Goal: Obtain resource: Download file/media

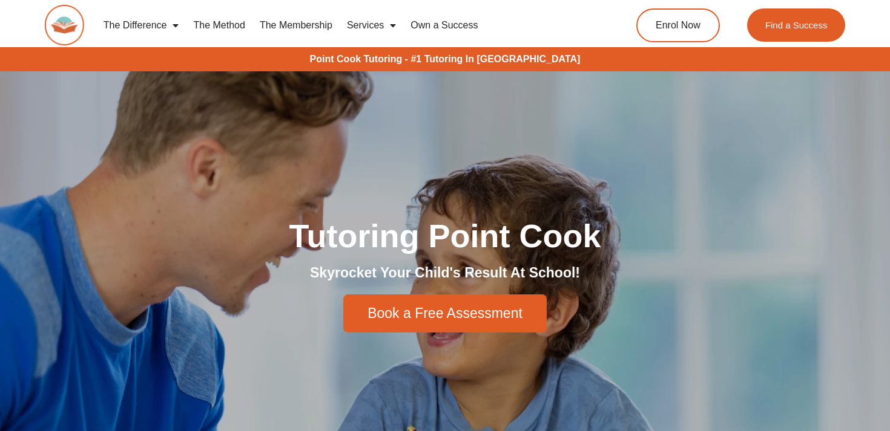
click at [228, 27] on link "The Method" at bounding box center [219, 25] width 66 height 28
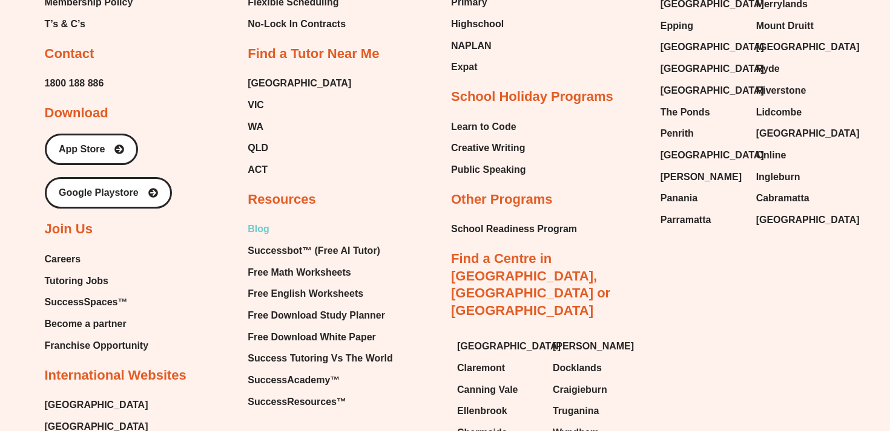
scroll to position [2876, 0]
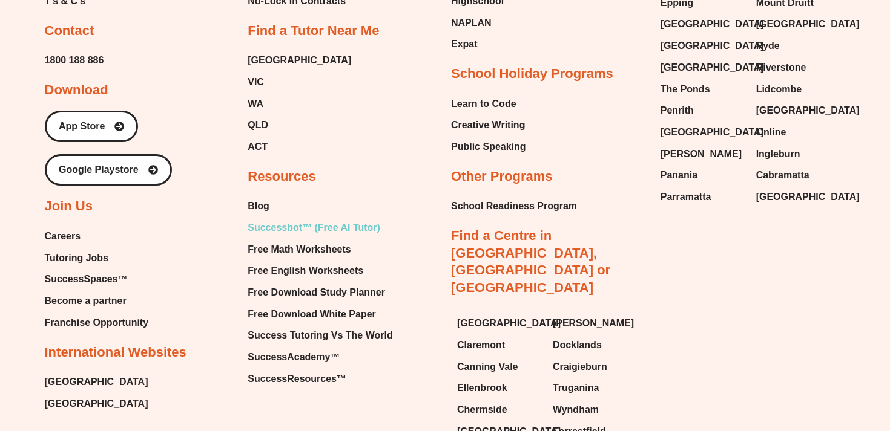
click at [350, 226] on span "Successbot™ (Free AI Tutor)" at bounding box center [313, 228] width 133 height 18
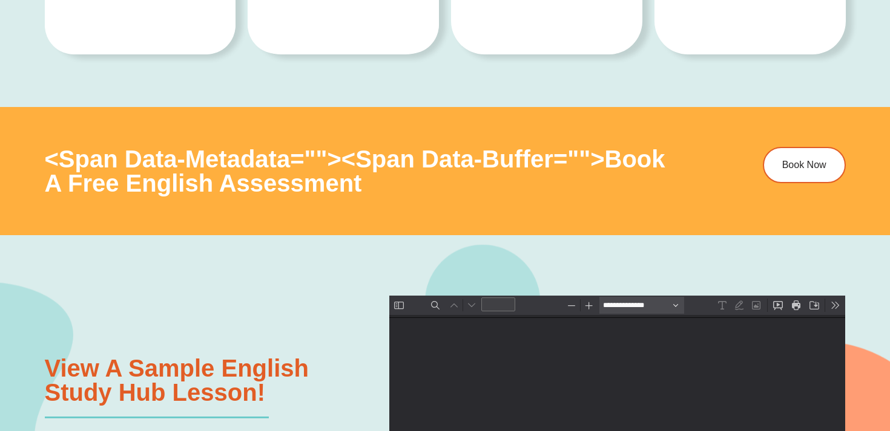
type input "*"
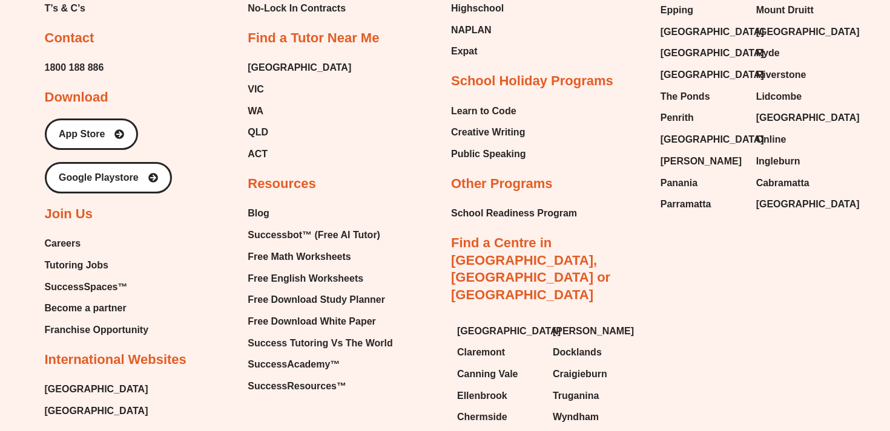
scroll to position [4749, 0]
click at [88, 129] on span "Free English Worksheets" at bounding box center [87, 125] width 4 height 7
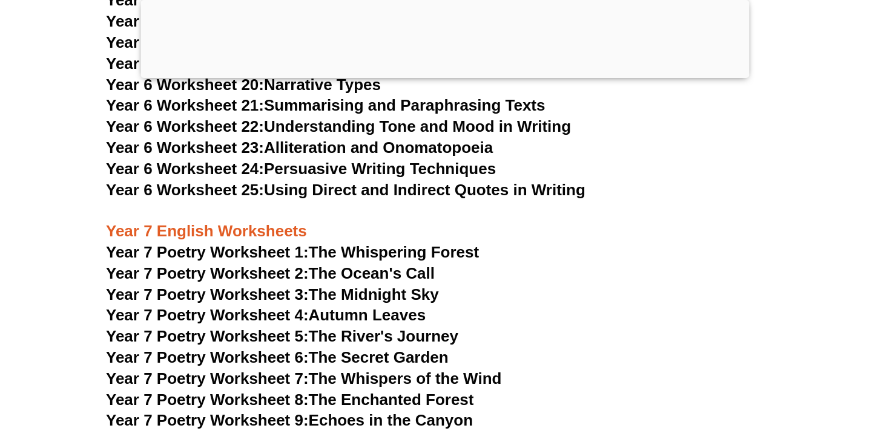
scroll to position [7692, 0]
click at [318, 243] on link "Year 7 Poetry Worksheet 1: The Whispering Forest" at bounding box center [292, 252] width 373 height 18
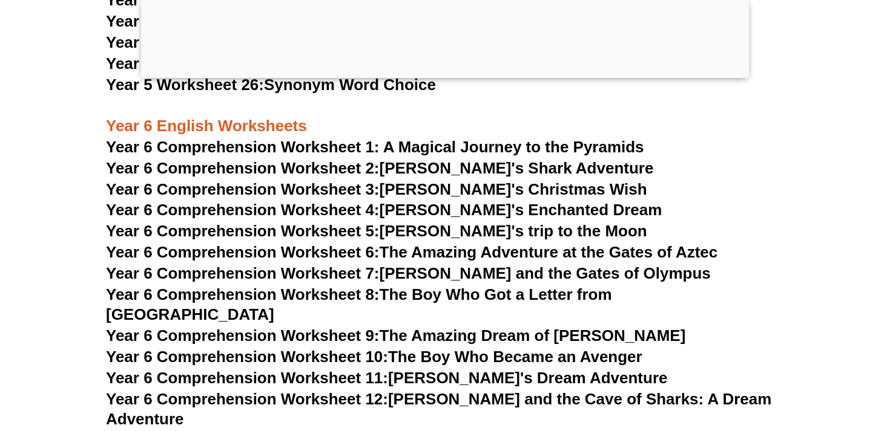
scroll to position [6871, 0]
click at [400, 152] on span "Year 6 Comprehension Worksheet 1: A Magical Journey to the Pyramids" at bounding box center [375, 148] width 538 height 18
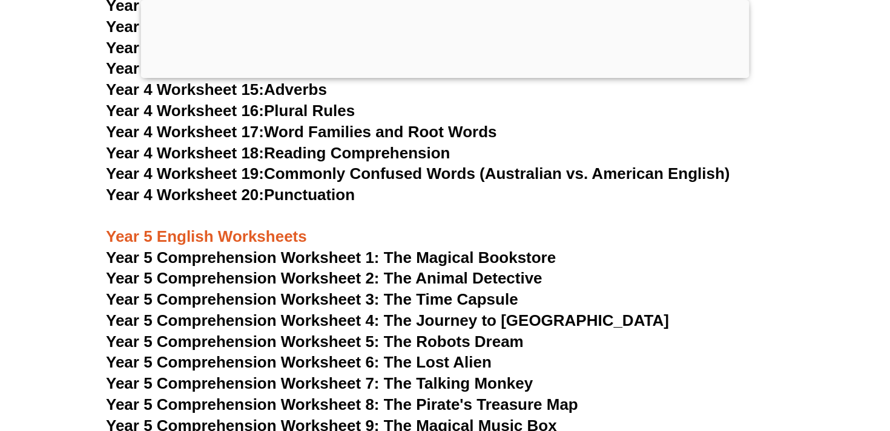
scroll to position [5884, 0]
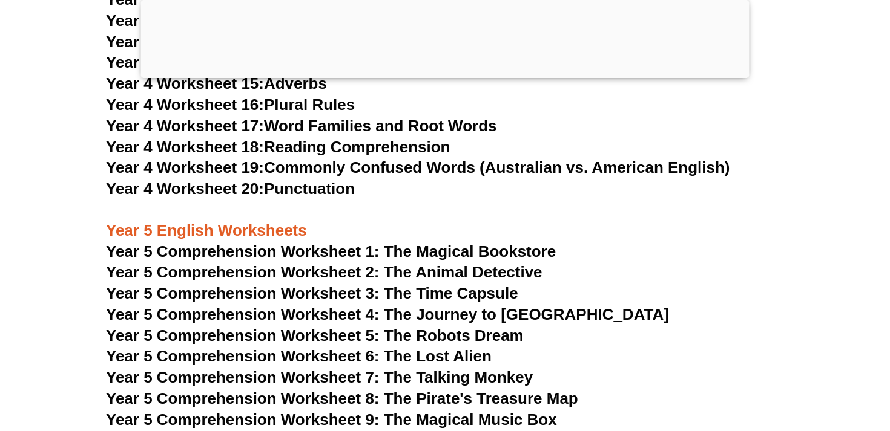
click at [293, 248] on span "Year 5 Comprehension Worksheet 1: The Magical Bookstore" at bounding box center [331, 252] width 450 height 18
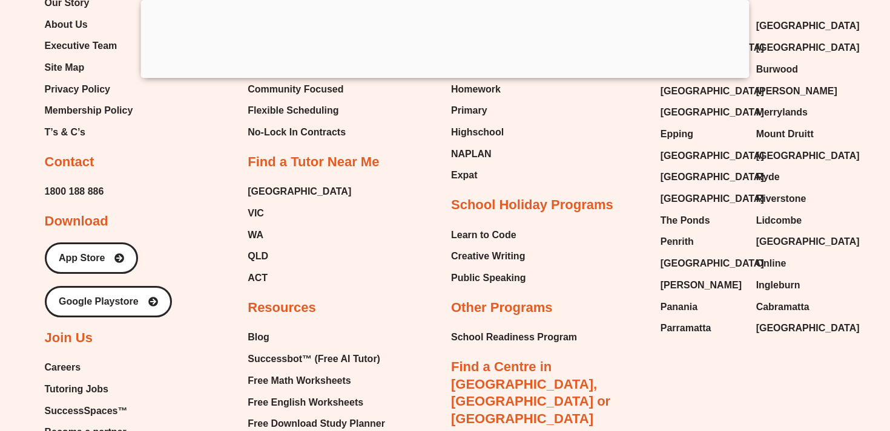
scroll to position [13429, 0]
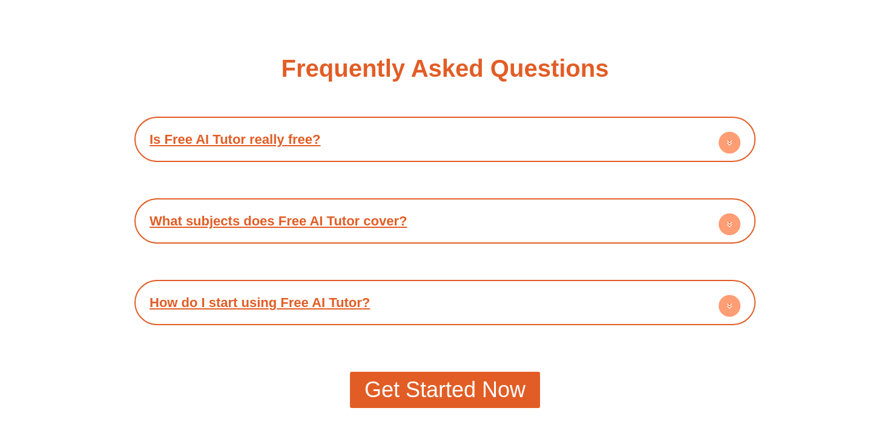
scroll to position [2122, 0]
click at [314, 136] on link "Is Free AI Tutor really free?" at bounding box center [234, 138] width 171 height 15
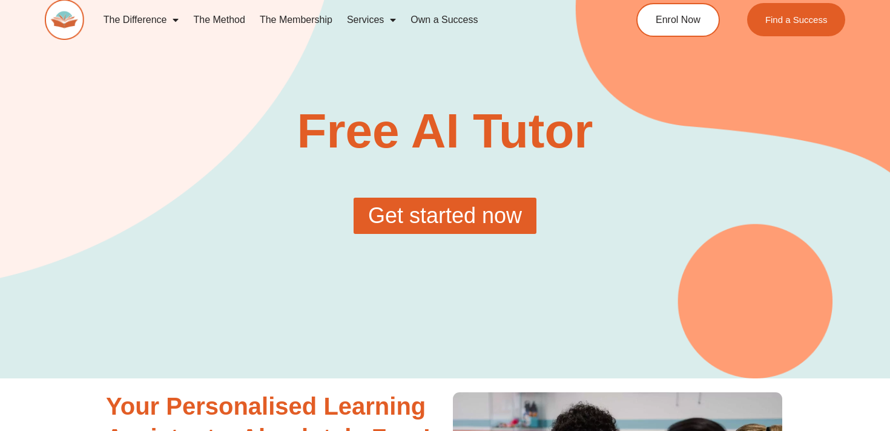
scroll to position [0, 0]
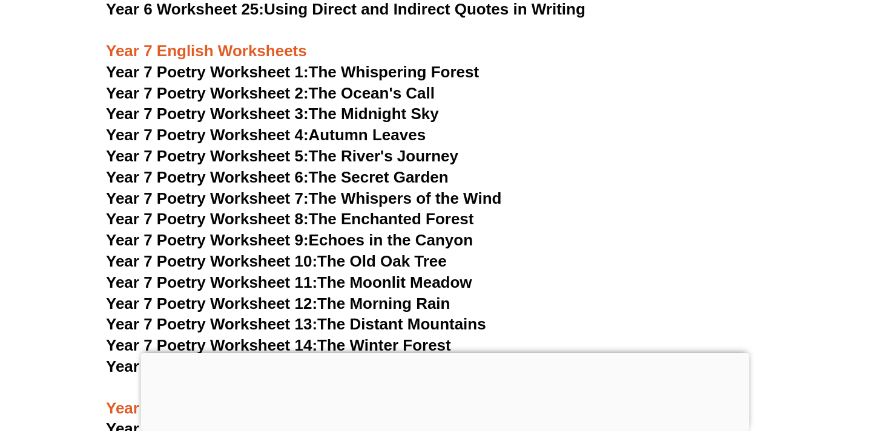
scroll to position [7503, 0]
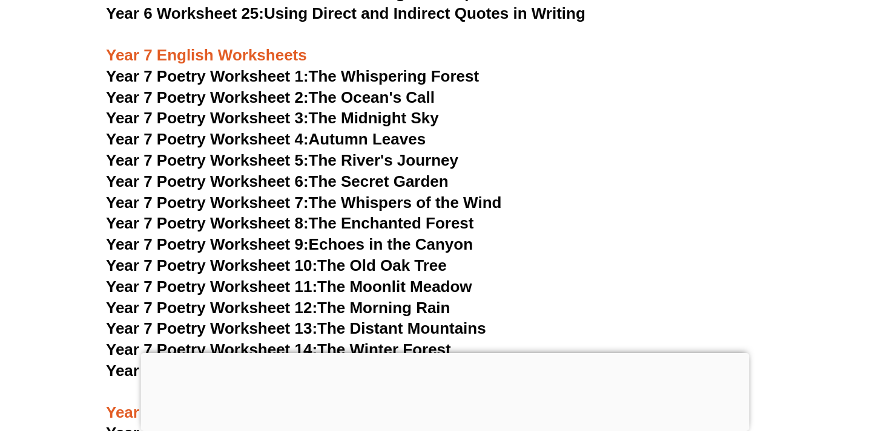
click at [232, 67] on span "Year 7 Poetry Worksheet 1:" at bounding box center [207, 76] width 203 height 18
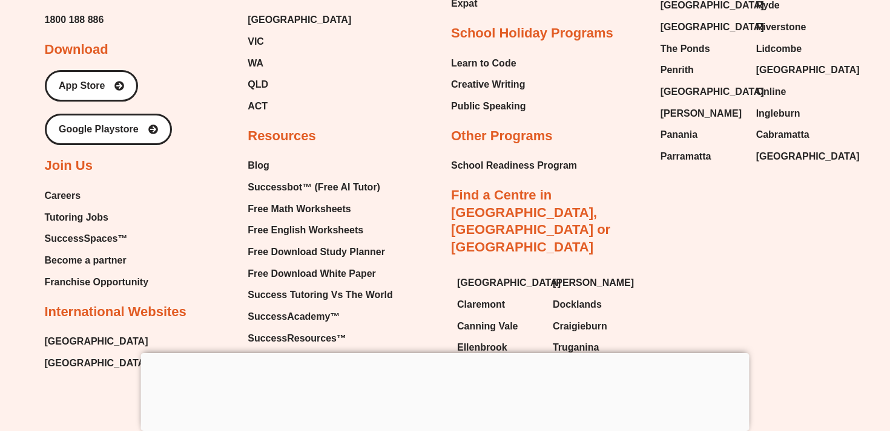
scroll to position [12822, 0]
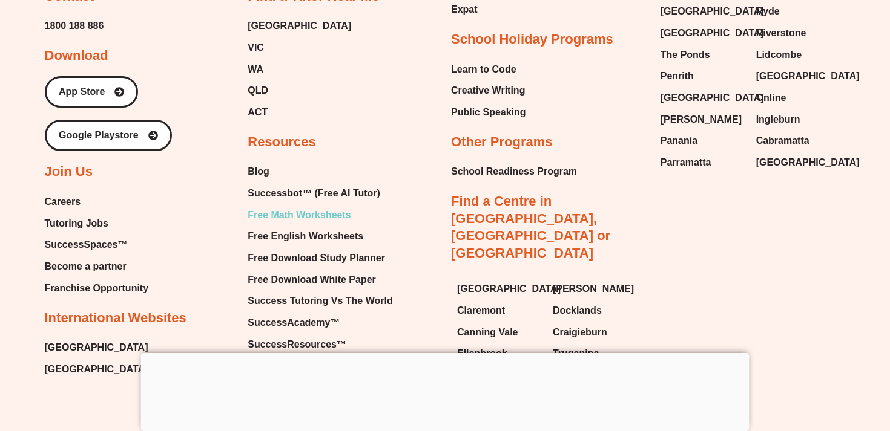
click at [326, 206] on span "Free Math Worksheets" at bounding box center [298, 215] width 103 height 18
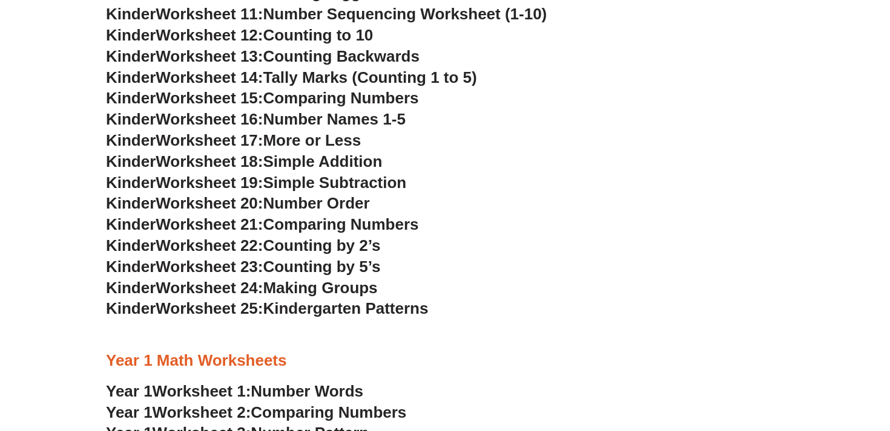
scroll to position [882, 0]
